Goal: Transaction & Acquisition: Subscribe to service/newsletter

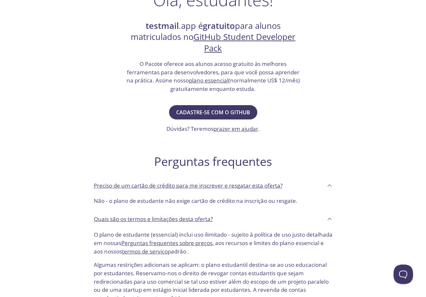
scroll to position [114, 0]
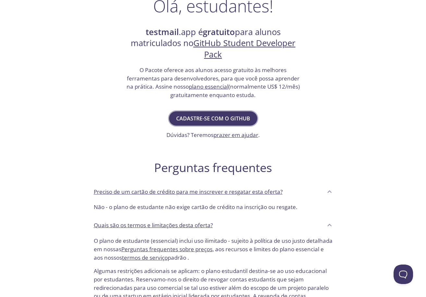
click at [196, 115] on font "Cadastre-se com o GitHub" at bounding box center [213, 118] width 74 height 7
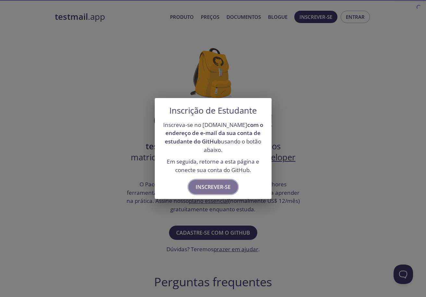
click at [215, 187] on font "Inscrever-se" at bounding box center [213, 187] width 35 height 7
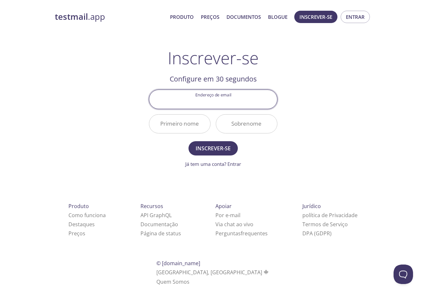
click at [203, 101] on input "Endereço de email" at bounding box center [213, 99] width 128 height 19
type input "[EMAIL_ADDRESS][DOMAIN_NAME]"
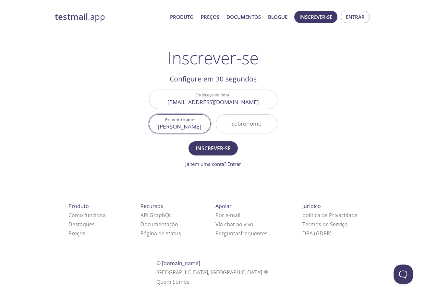
type input "[PERSON_NAME]"
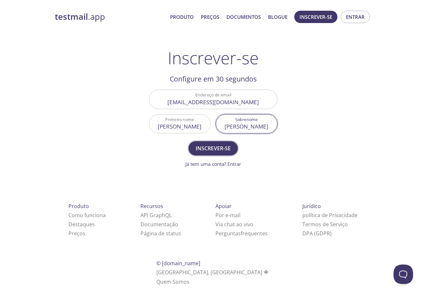
type input "[PERSON_NAME]"
click at [210, 147] on font "Inscrever-se" at bounding box center [213, 148] width 35 height 7
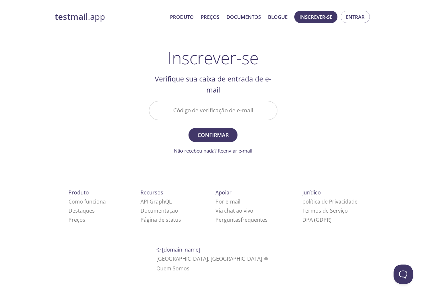
click at [198, 110] on input "Código de verificação de e-mail" at bounding box center [213, 110] width 128 height 19
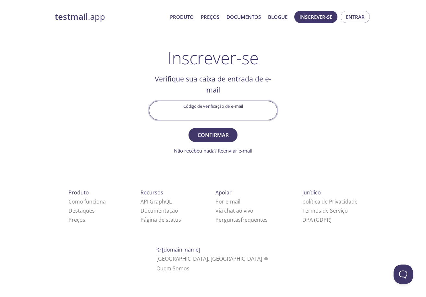
paste input "ASPSSJ3"
type input "ASPSSJ3"
click at [219, 136] on font "Confirmar" at bounding box center [213, 135] width 31 height 7
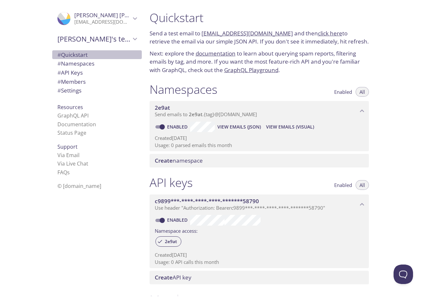
click at [85, 52] on span "# Quickstart" at bounding box center [72, 54] width 30 height 7
